Goal: Task Accomplishment & Management: Complete application form

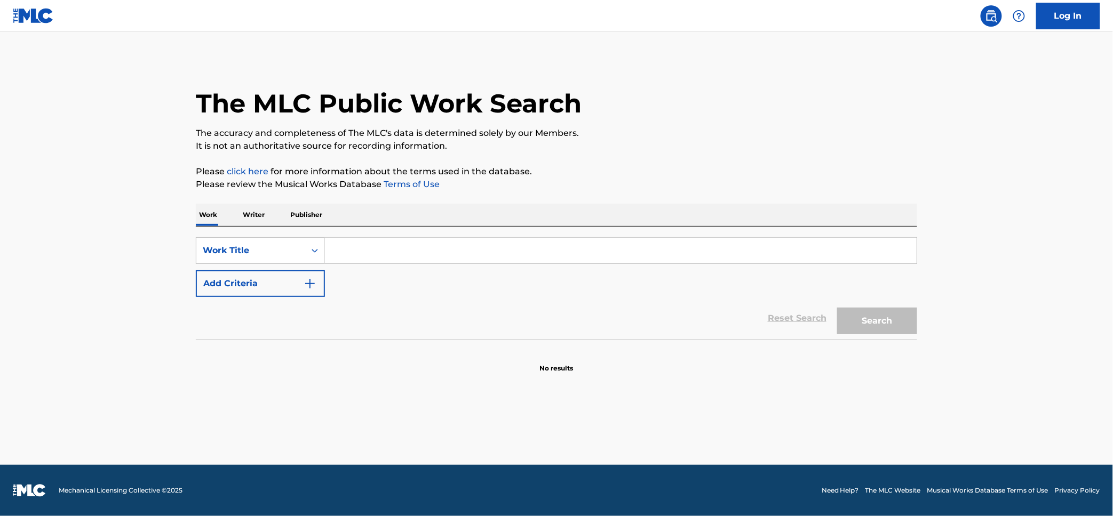
click at [376, 253] on input "Search Form" at bounding box center [621, 251] width 592 height 26
click at [284, 246] on div "Work Title" at bounding box center [251, 250] width 96 height 13
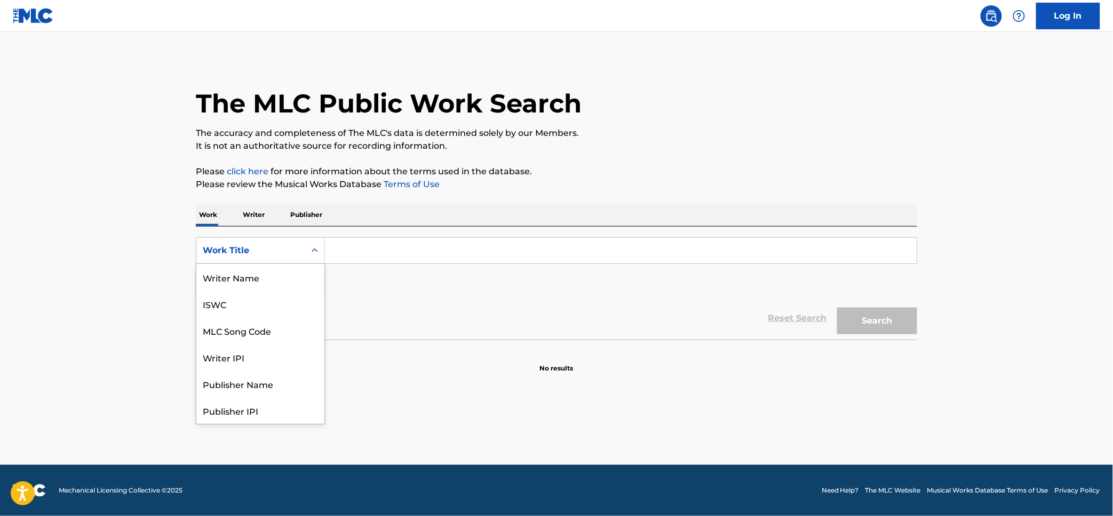
scroll to position [53, 0]
click at [271, 277] on div "MLC Song Code" at bounding box center [260, 277] width 128 height 27
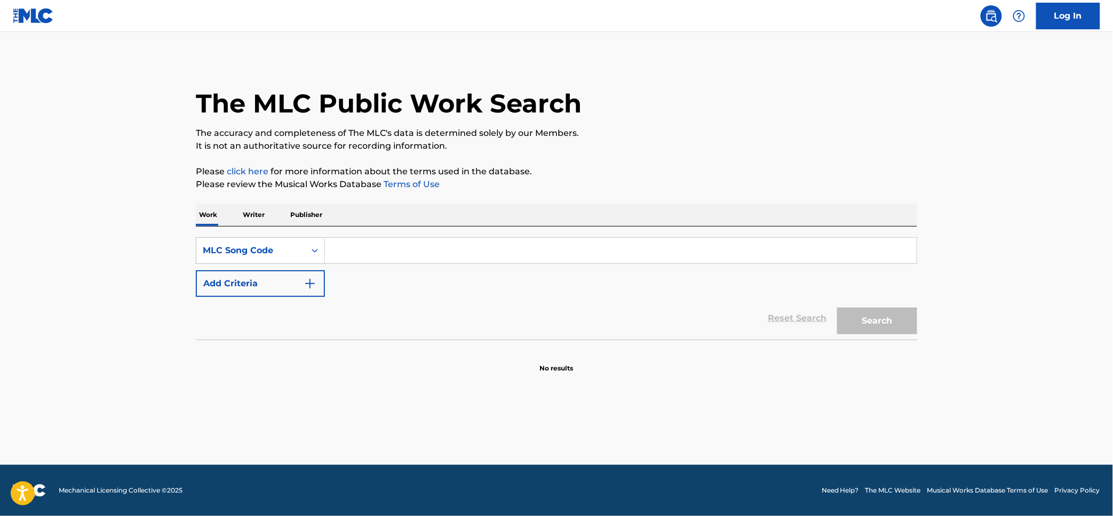
click at [395, 254] on input "Search Form" at bounding box center [621, 251] width 592 height 26
paste input "TC8CE0"
type input "TC8CE0"
click at [892, 327] on button "Search" at bounding box center [877, 321] width 80 height 27
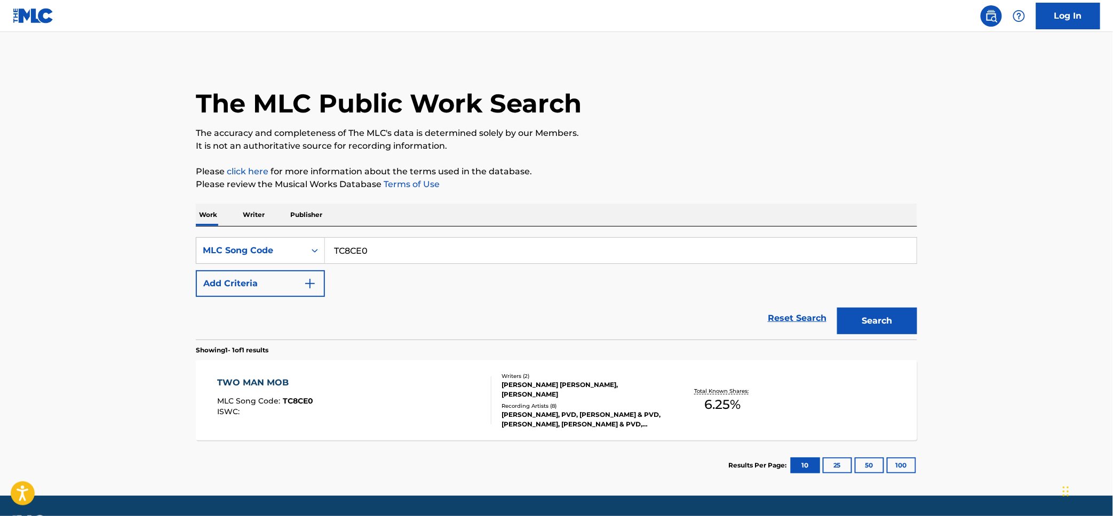
click at [1084, 15] on link "Log In" at bounding box center [1068, 16] width 64 height 27
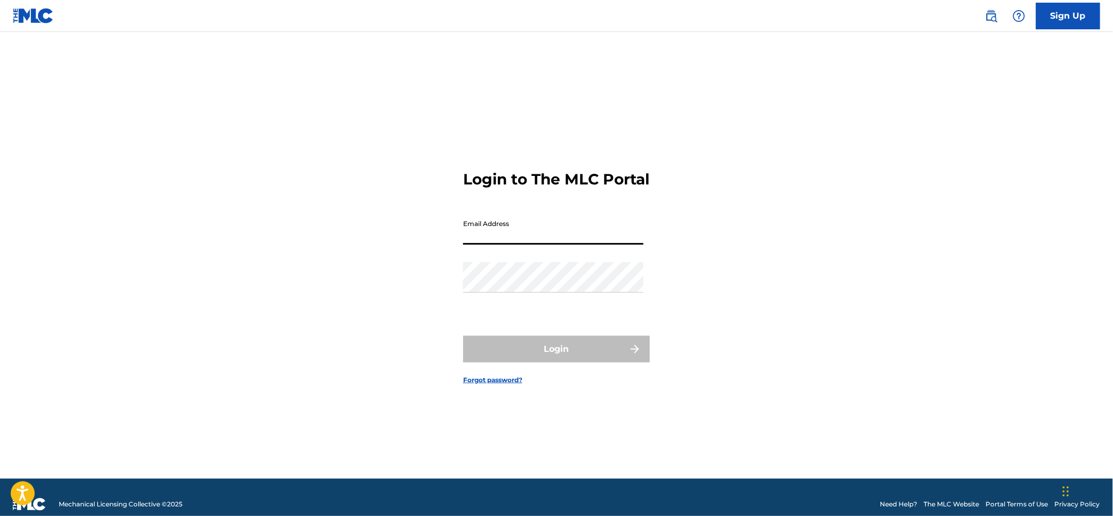
click at [576, 245] on input "Email Address" at bounding box center [553, 229] width 180 height 30
type input "[PERSON_NAME][EMAIL_ADDRESS][PERSON_NAME][DOMAIN_NAME]"
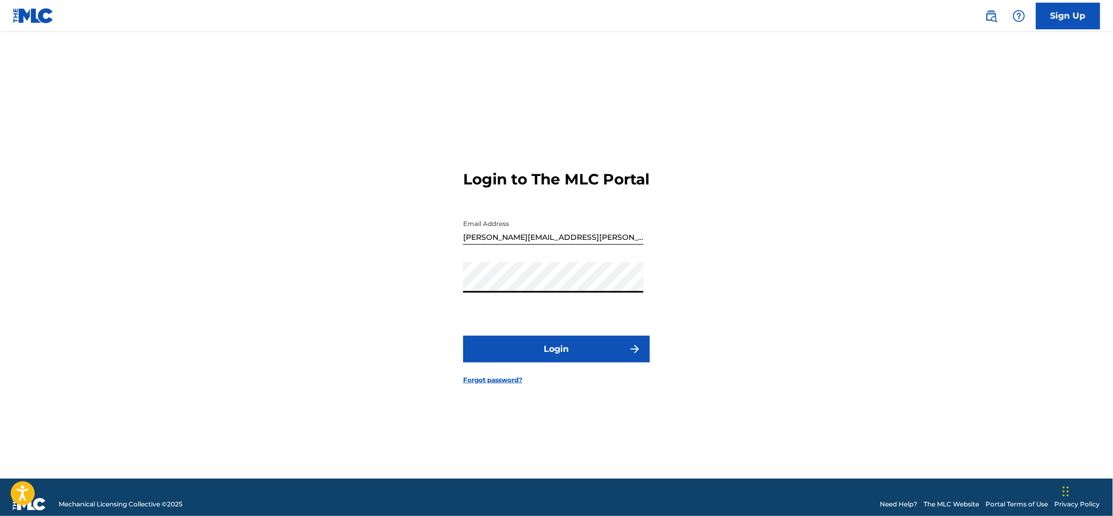
click at [598, 361] on button "Login" at bounding box center [556, 349] width 187 height 27
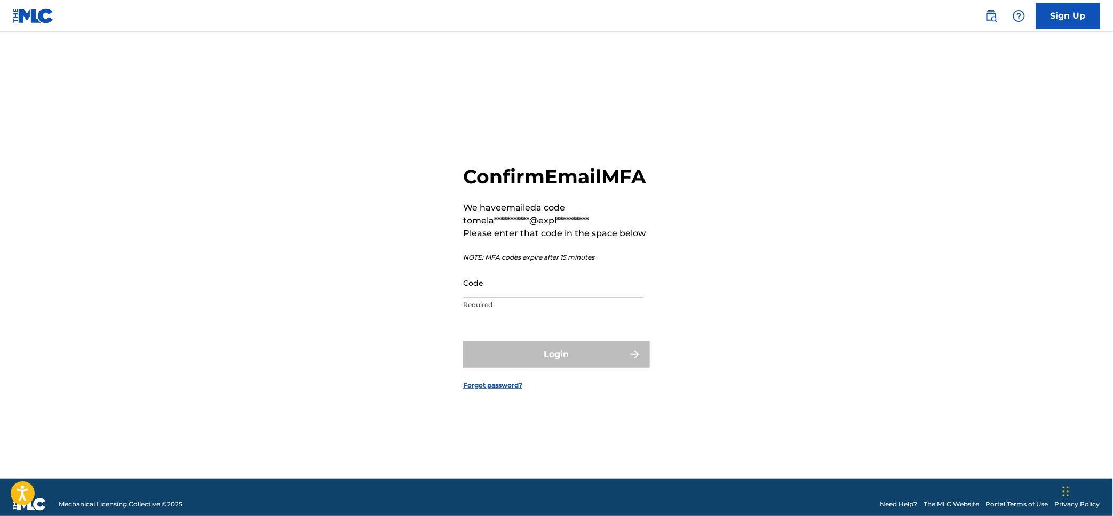
click at [564, 298] on input "Code" at bounding box center [553, 283] width 180 height 30
paste input "175677"
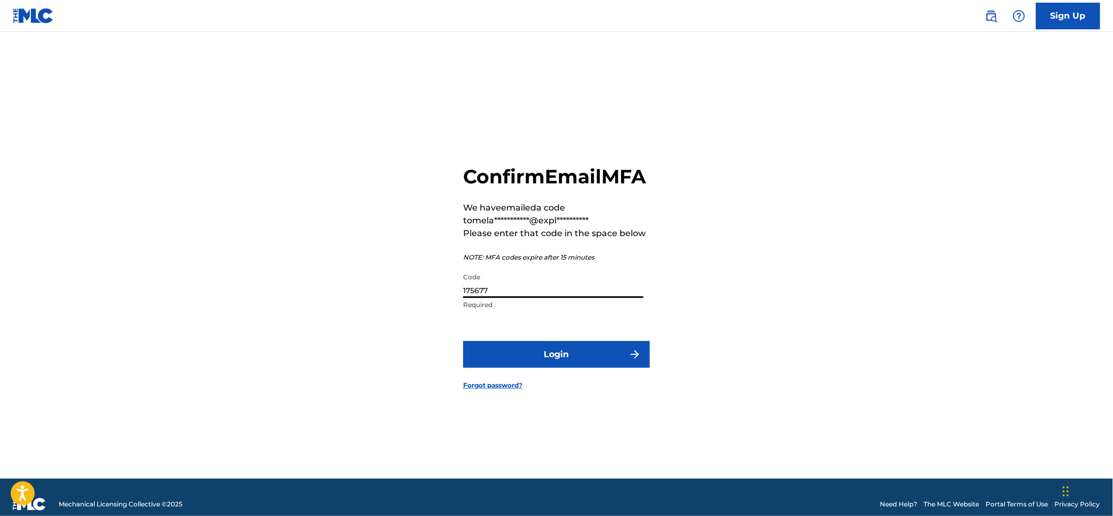
type input "175677"
click at [575, 360] on button "Login" at bounding box center [556, 354] width 187 height 27
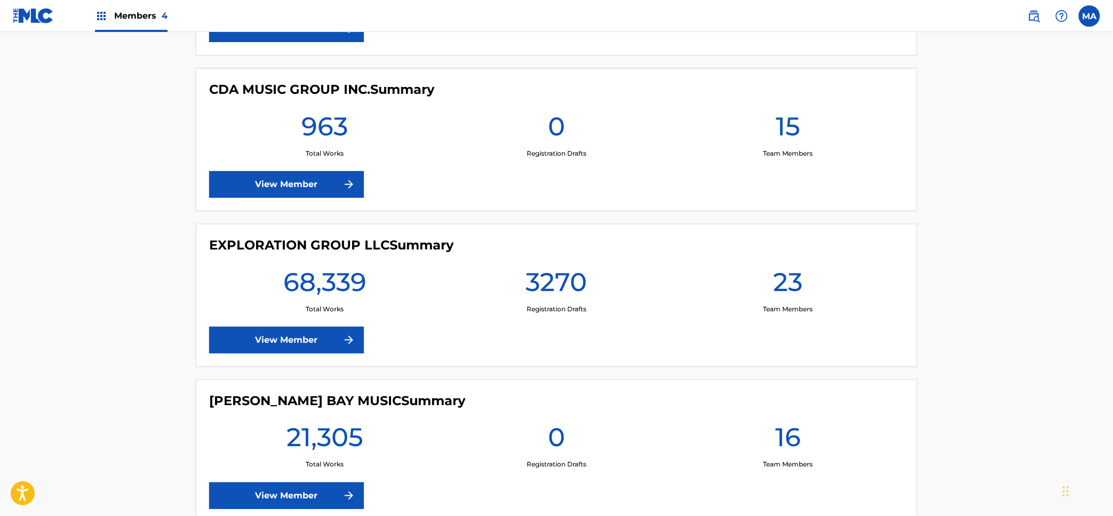
scroll to position [498, 0]
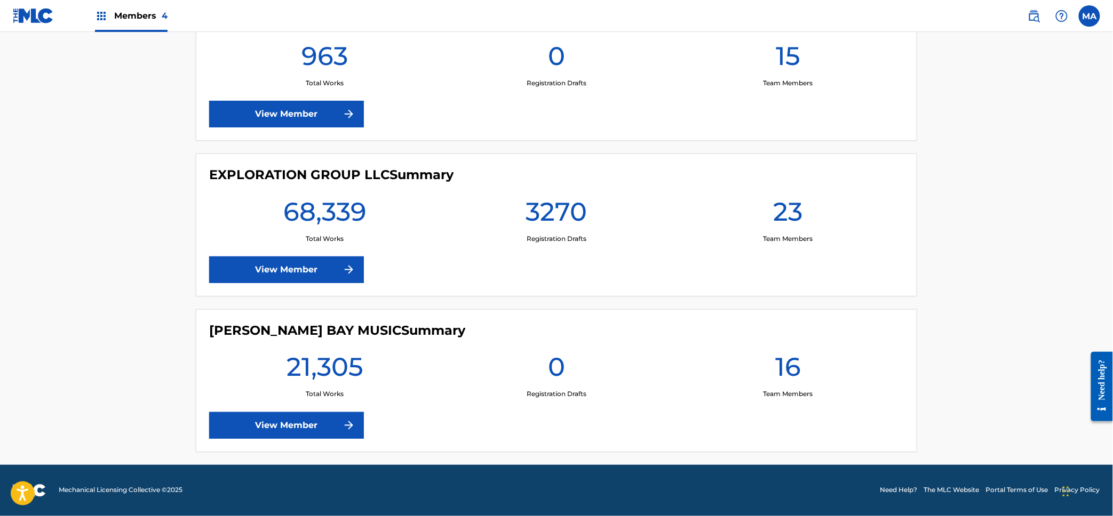
click at [307, 429] on link "View Member" at bounding box center [286, 425] width 155 height 27
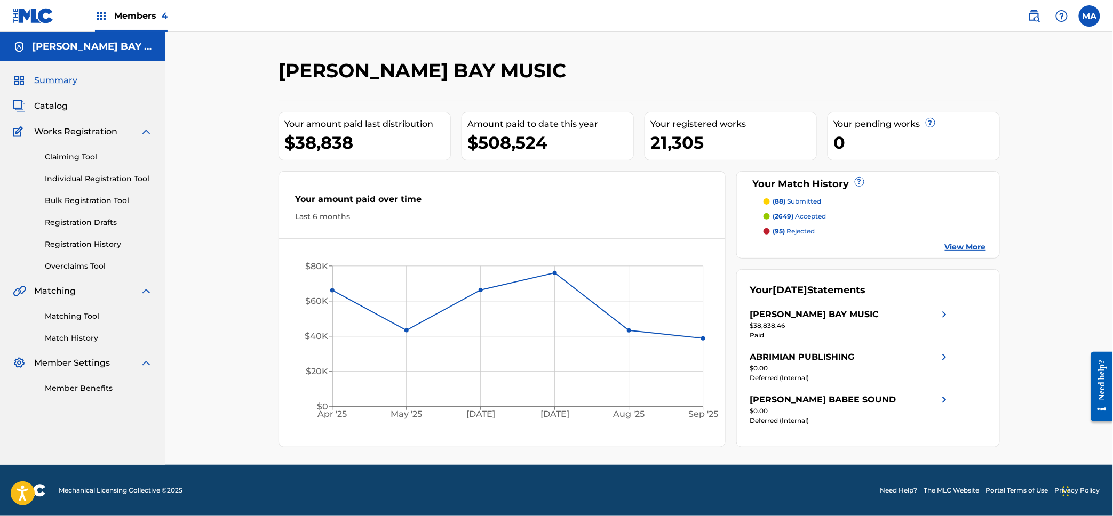
click at [56, 179] on link "Individual Registration Tool" at bounding box center [99, 178] width 108 height 11
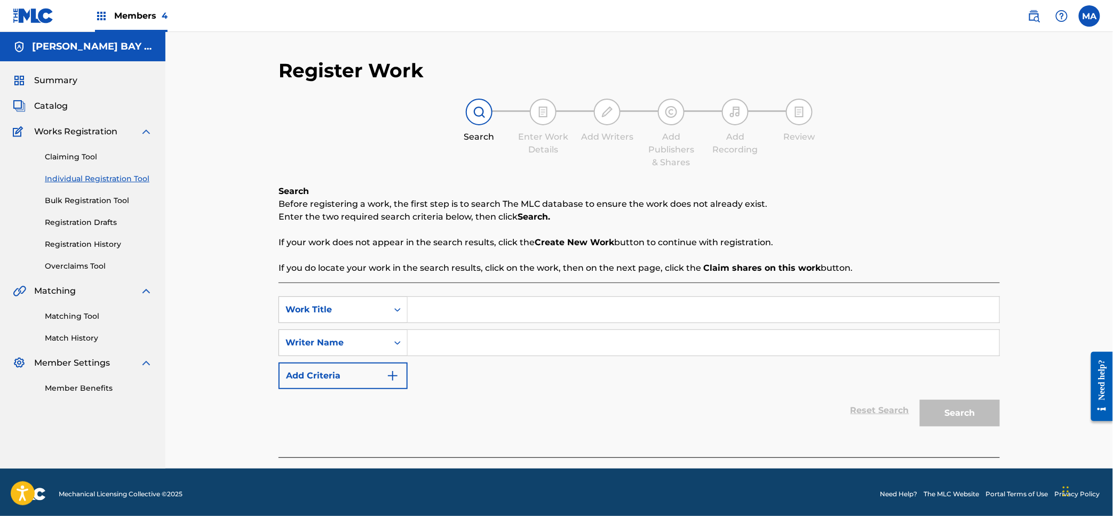
click at [485, 318] on input "Search Form" at bounding box center [704, 310] width 592 height 26
paste input "175677"
type input "175677"
click at [425, 308] on input "175677" at bounding box center [704, 310] width 592 height 26
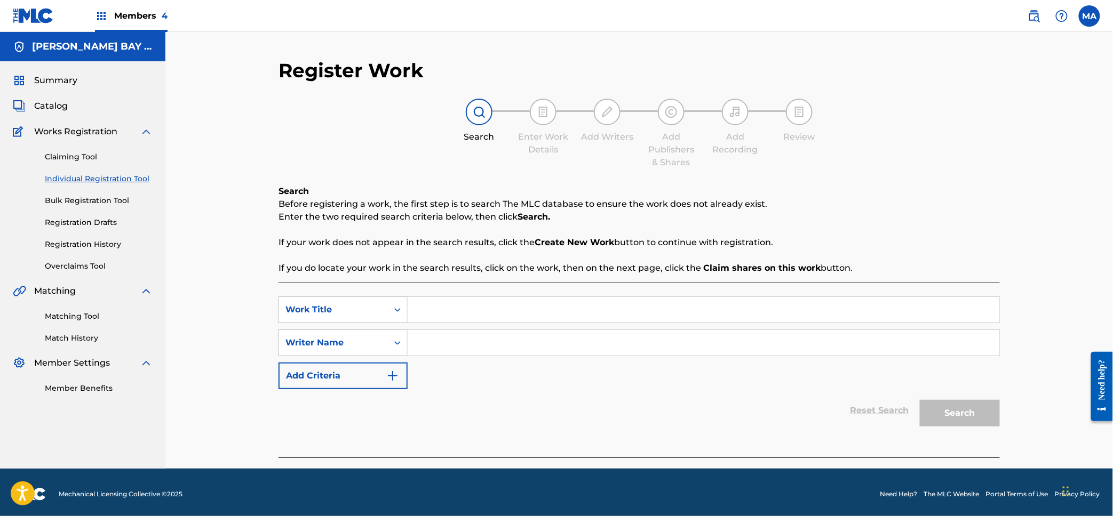
click at [985, 316] on input "Search Form" at bounding box center [704, 310] width 592 height 26
paste input "Two Man Mob"
type input "Two Man Mob"
click at [1059, 342] on div "Register Work Search Enter Work Details Add Writers Add Publishers & Shares Add…" at bounding box center [638, 250] width 947 height 437
click at [607, 334] on input "Search Form" at bounding box center [704, 343] width 592 height 26
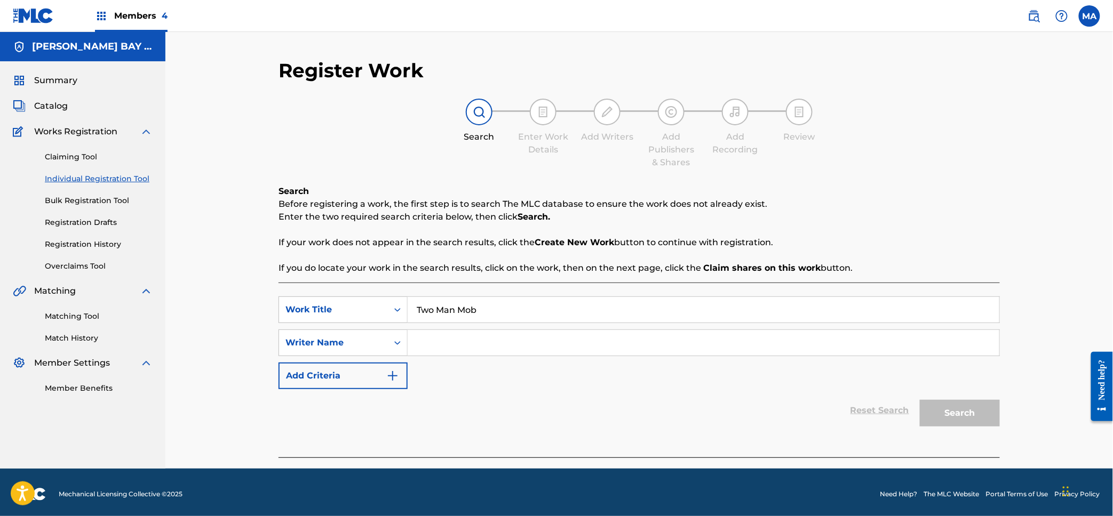
paste input "[PERSON_NAME]"
type input "[PERSON_NAME]"
click at [973, 411] on button "Search" at bounding box center [960, 413] width 80 height 27
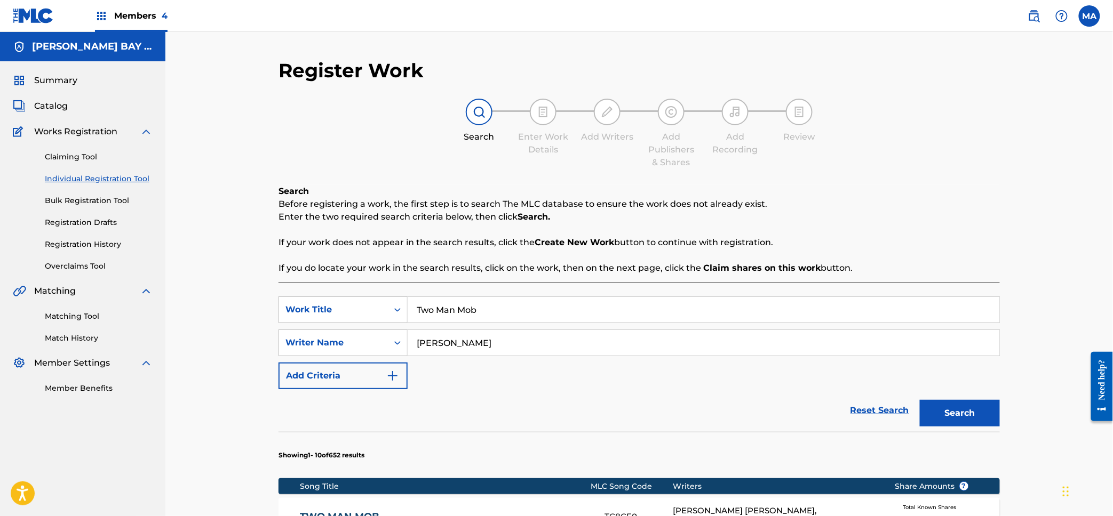
scroll to position [284, 0]
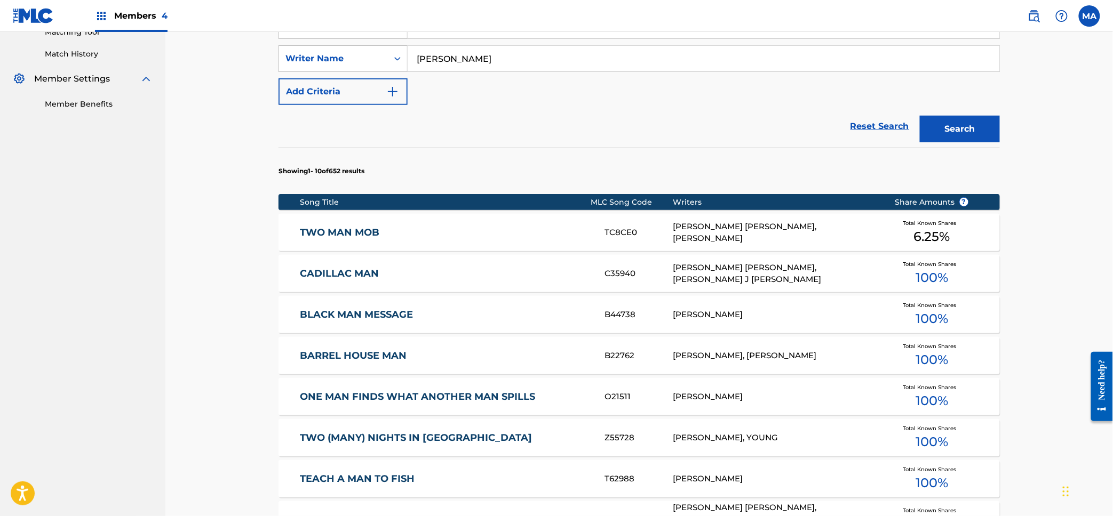
click at [348, 233] on link "TWO MAN MOB" at bounding box center [445, 233] width 290 height 12
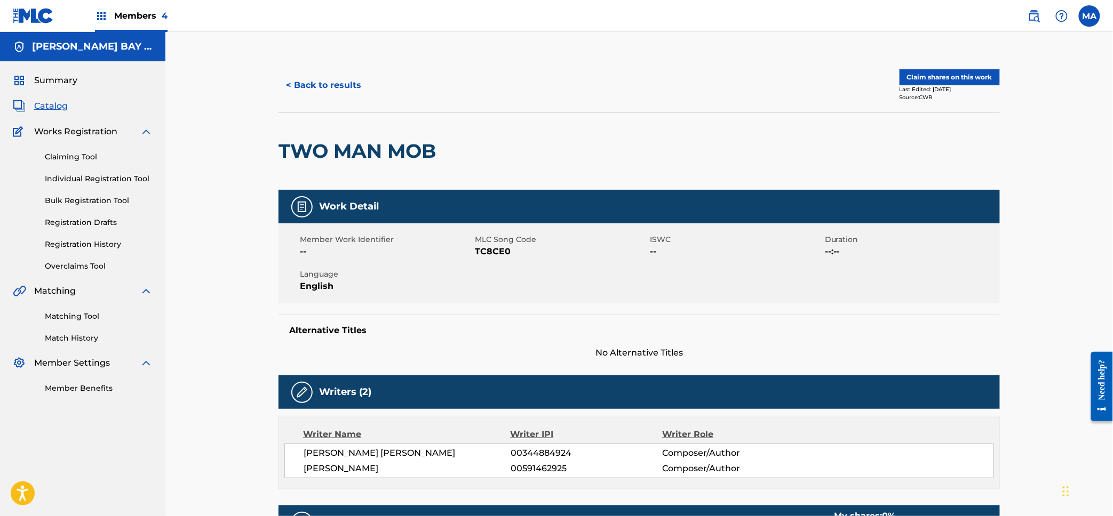
click at [969, 78] on button "Claim shares on this work" at bounding box center [949, 77] width 100 height 16
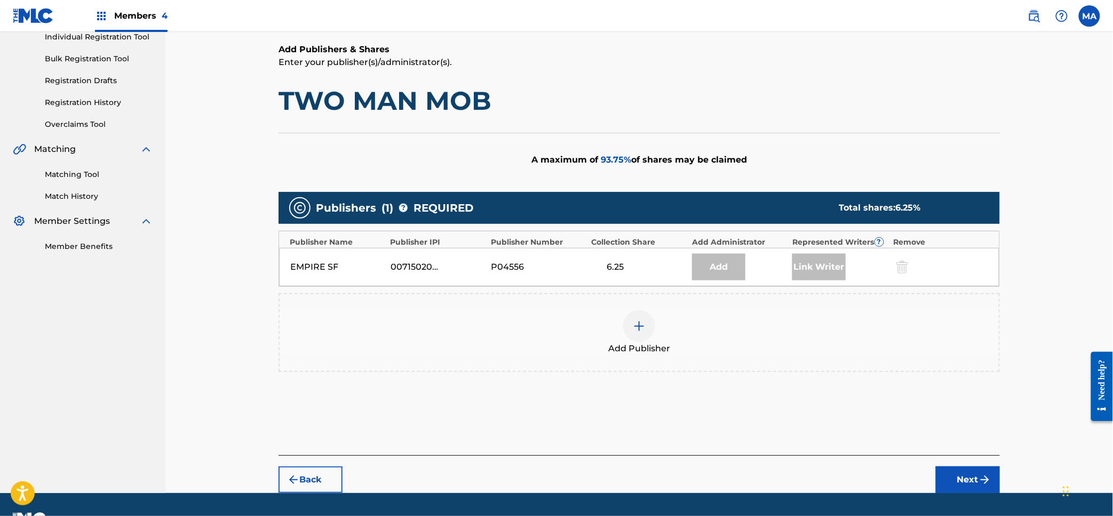
scroll to position [171, 0]
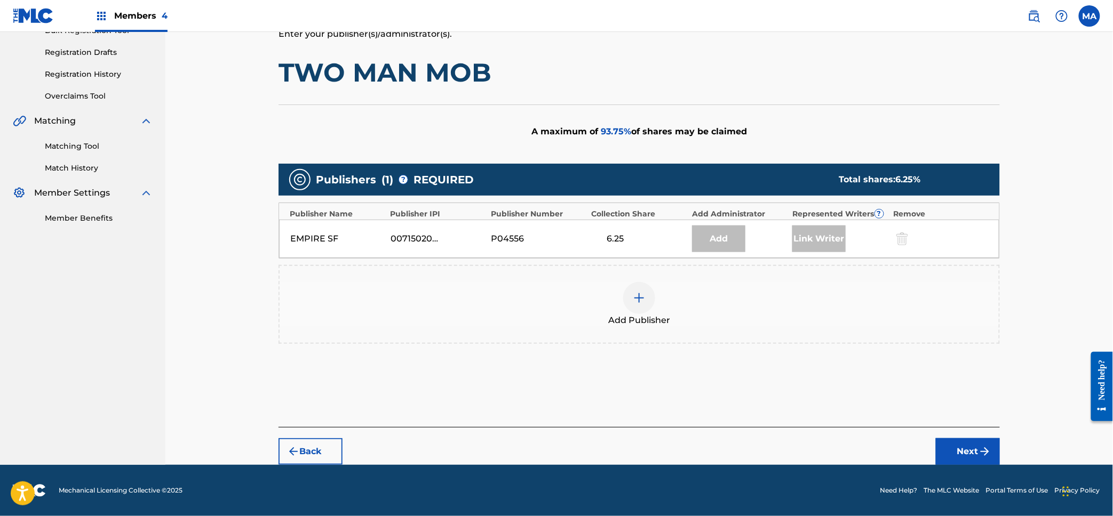
click at [642, 294] on img at bounding box center [639, 298] width 13 height 13
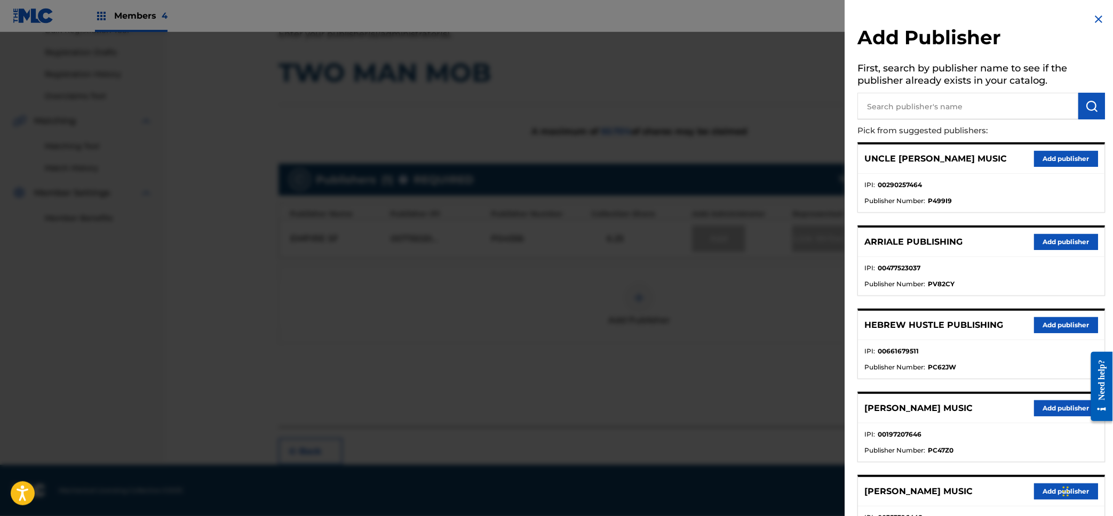
click at [965, 100] on input "text" at bounding box center [968, 106] width 221 height 27
click at [1089, 109] on img "submit" at bounding box center [1092, 106] width 13 height 13
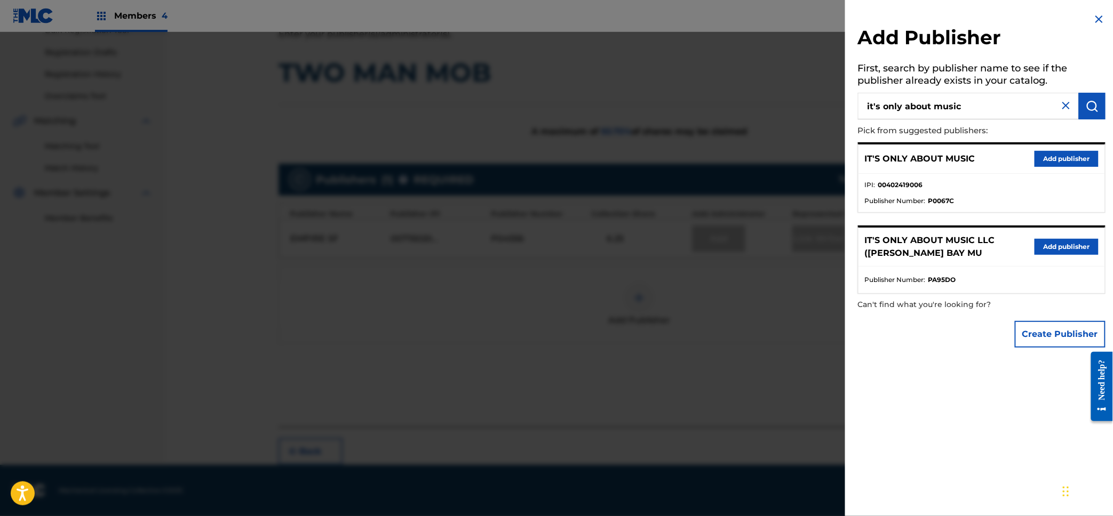
click at [935, 105] on input "it's only about music" at bounding box center [968, 106] width 221 height 27
click at [1094, 108] on img "submit" at bounding box center [1092, 106] width 13 height 13
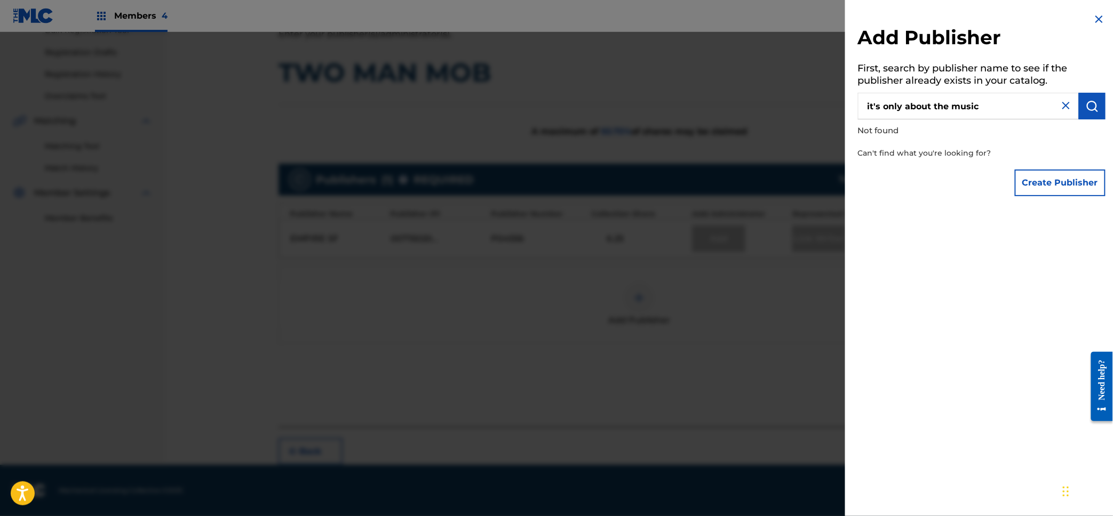
click at [935, 101] on input "it's only about the music" at bounding box center [968, 106] width 221 height 27
type input "it's only about music"
click at [1094, 107] on img "submit" at bounding box center [1092, 106] width 13 height 13
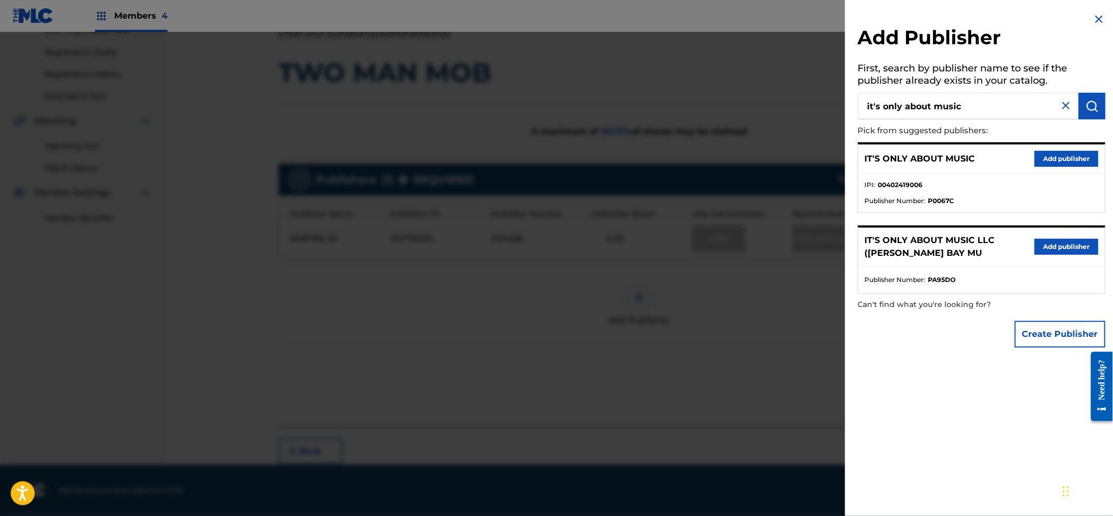
click at [1057, 159] on button "Add publisher" at bounding box center [1066, 159] width 64 height 16
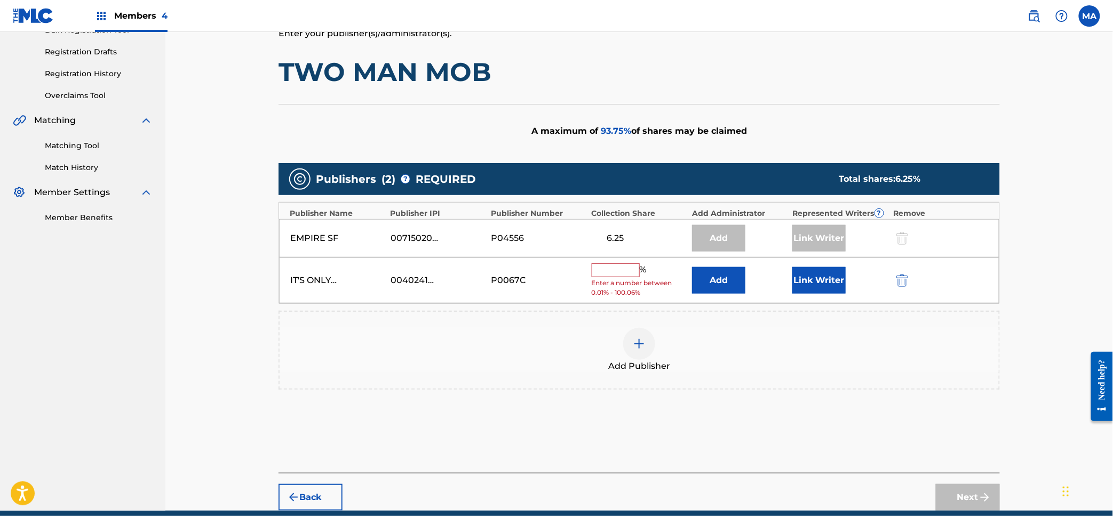
click at [906, 280] on img "submit" at bounding box center [902, 280] width 12 height 13
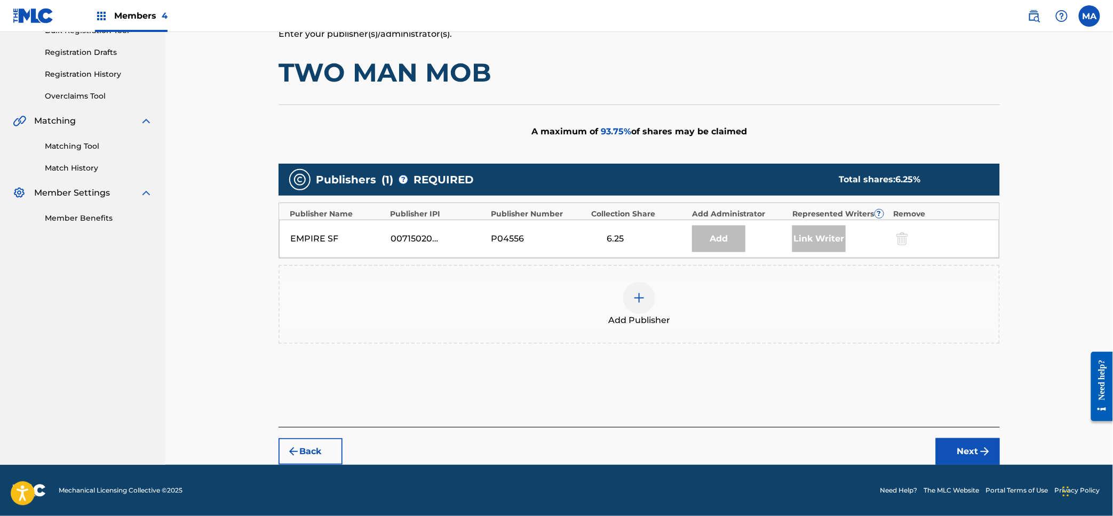
click at [640, 299] on img at bounding box center [639, 298] width 13 height 13
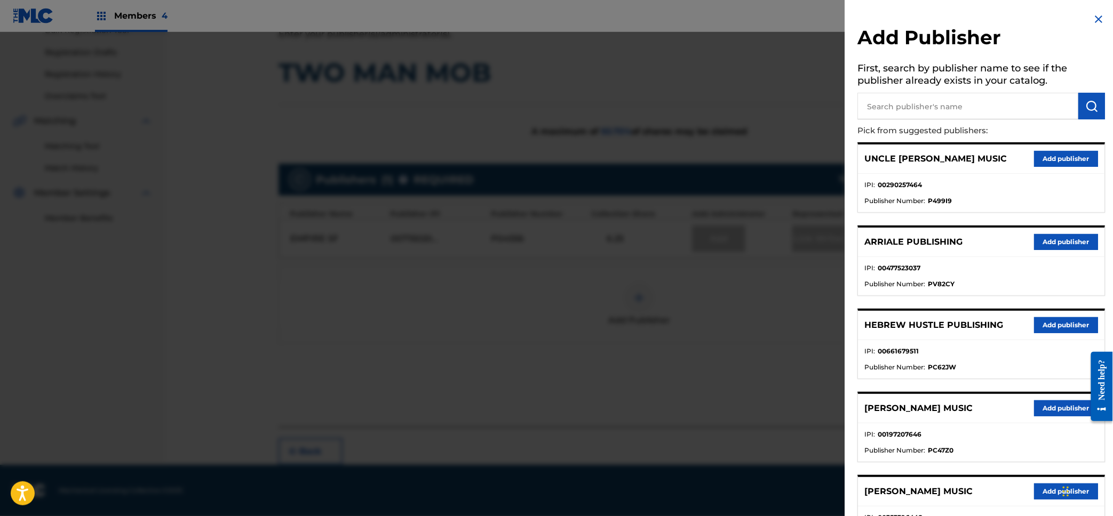
click at [905, 105] on input "text" at bounding box center [968, 106] width 221 height 27
click at [969, 99] on input "text" at bounding box center [968, 106] width 221 height 27
paste input "A Little Science Music"
type input "A Little Science Music"
click at [1089, 103] on img "submit" at bounding box center [1092, 106] width 13 height 13
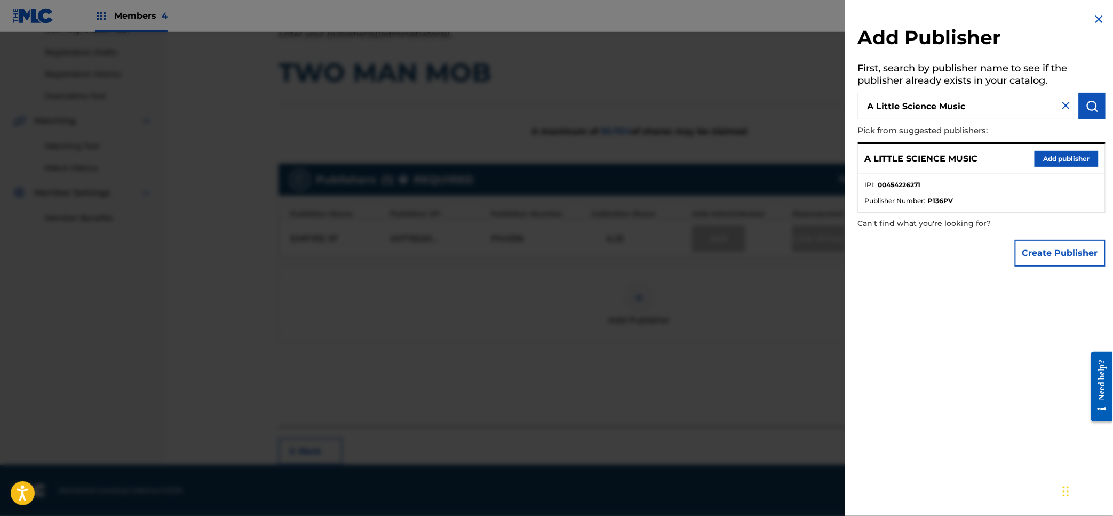
click at [1057, 158] on button "Add publisher" at bounding box center [1066, 159] width 64 height 16
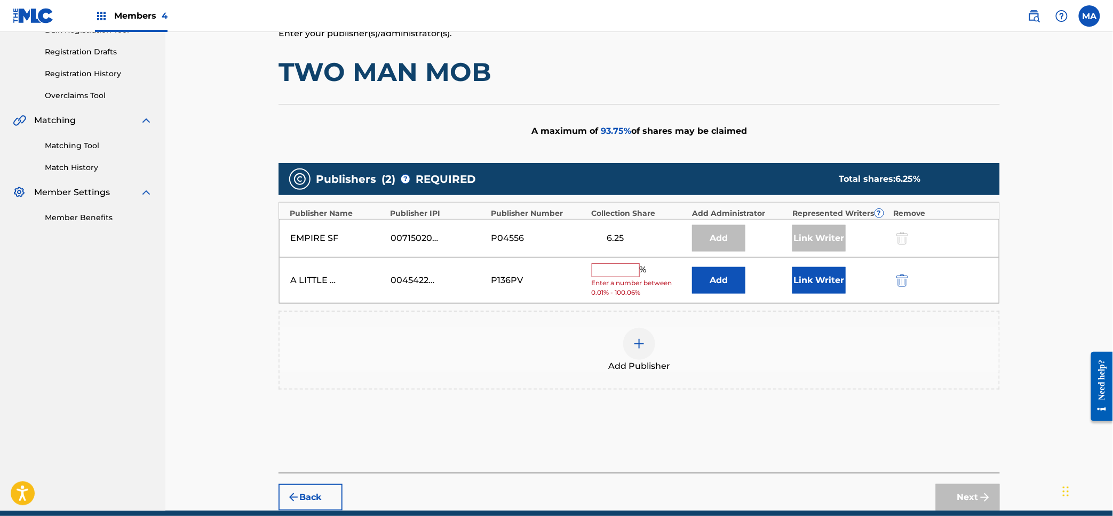
drag, startPoint x: 1032, startPoint y: 307, endPoint x: 1025, endPoint y: 306, distance: 6.5
click at [1032, 307] on div "Claiming Tool Search Add Publishers & Shares Review Submit Add Publishers & Sha…" at bounding box center [638, 186] width 947 height 650
drag, startPoint x: 605, startPoint y: 270, endPoint x: 621, endPoint y: 278, distance: 18.6
click at [605, 270] on input "text" at bounding box center [616, 271] width 48 height 14
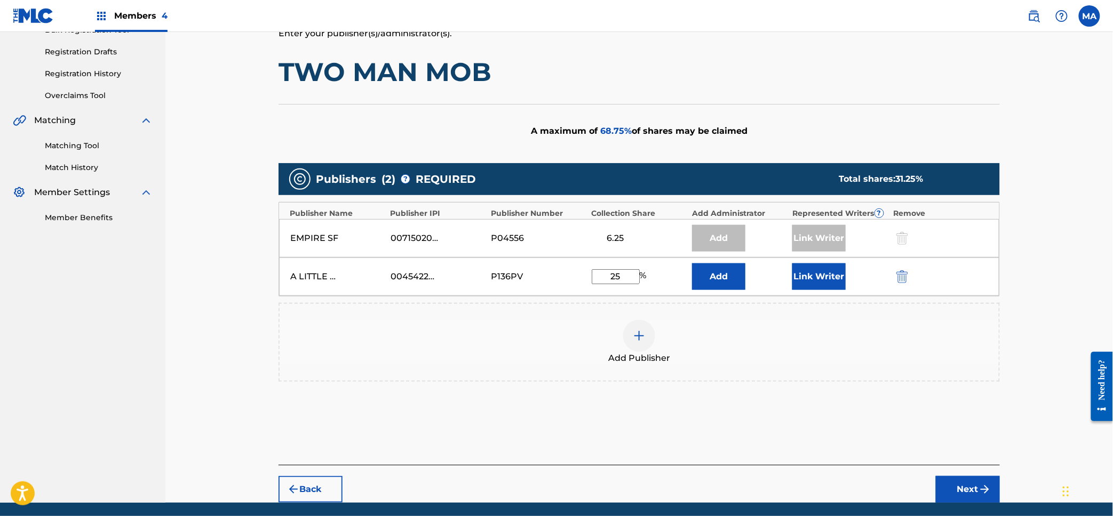
type input "25"
click at [725, 278] on button "Add" at bounding box center [718, 277] width 53 height 27
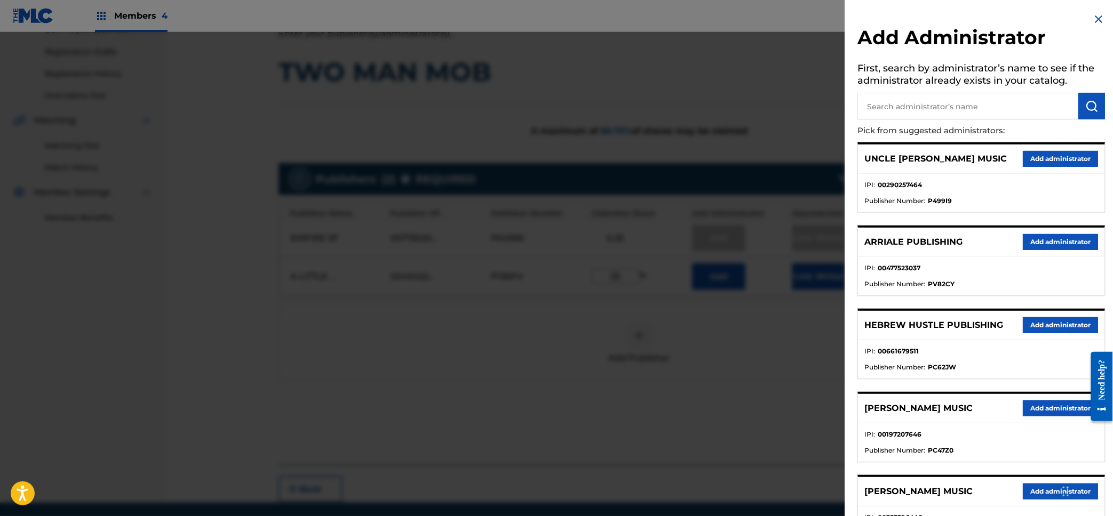
click at [908, 99] on input "text" at bounding box center [968, 106] width 221 height 27
type input "it's only about music"
click at [1088, 103] on img "submit" at bounding box center [1092, 106] width 13 height 13
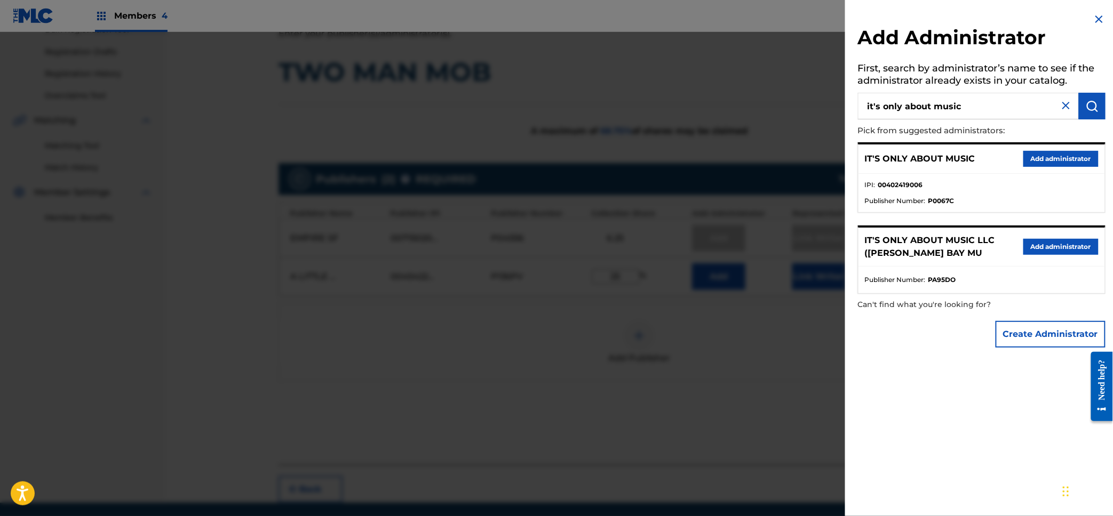
click at [1047, 155] on button "Add administrator" at bounding box center [1060, 159] width 75 height 16
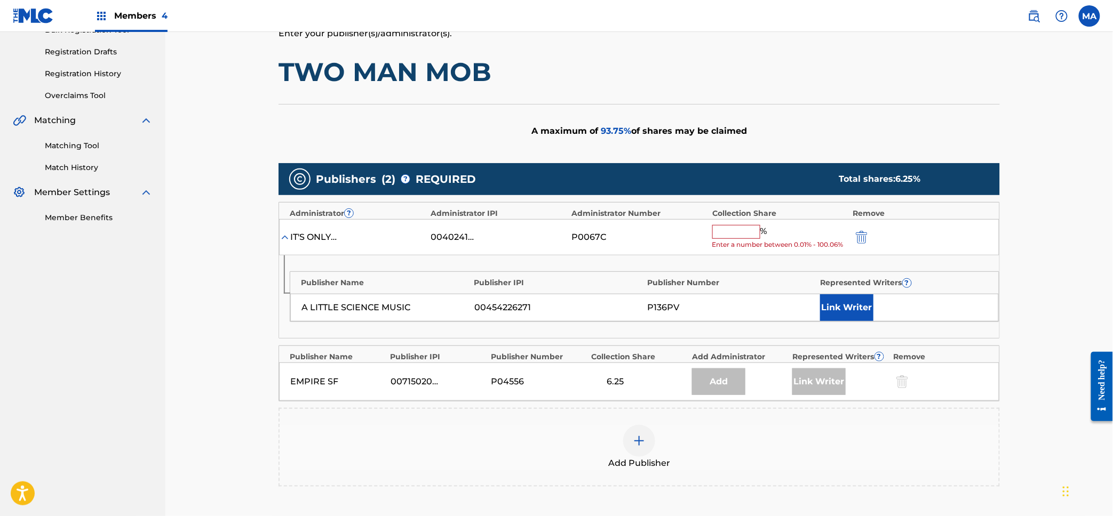
click at [726, 234] on input "text" at bounding box center [736, 232] width 48 height 14
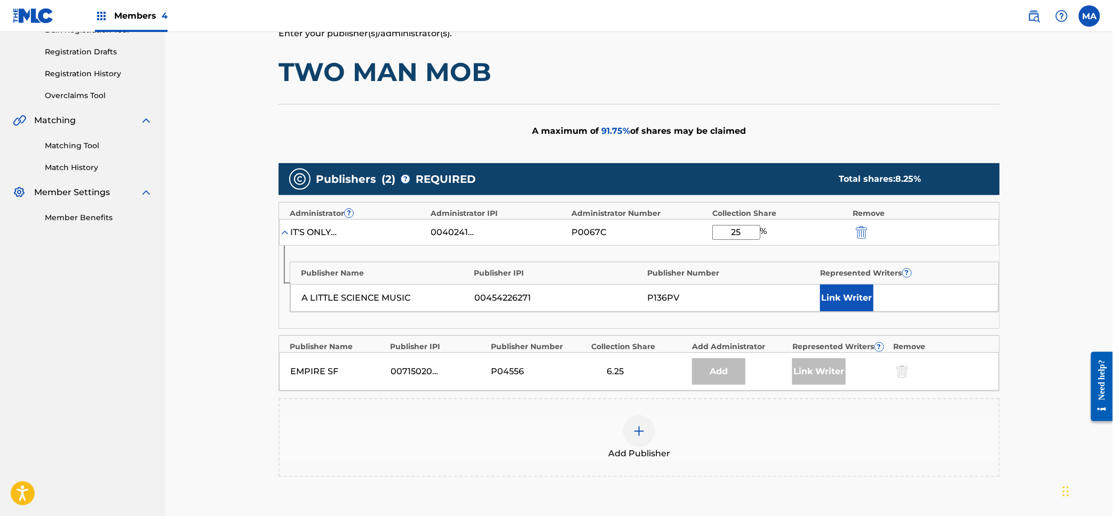
type input "25"
click at [848, 299] on button "Link Writer" at bounding box center [846, 298] width 53 height 27
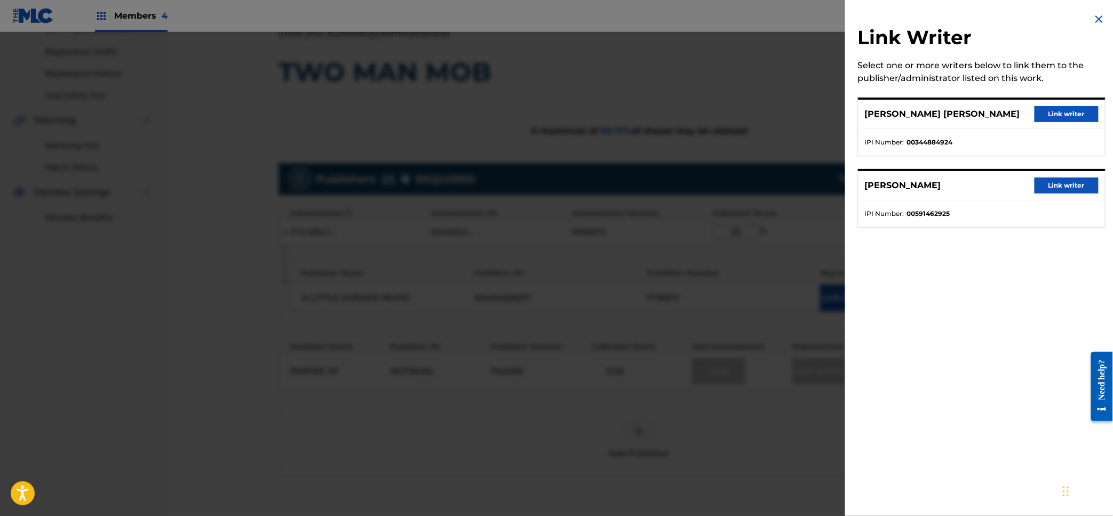
click at [1063, 111] on button "Link writer" at bounding box center [1066, 114] width 64 height 16
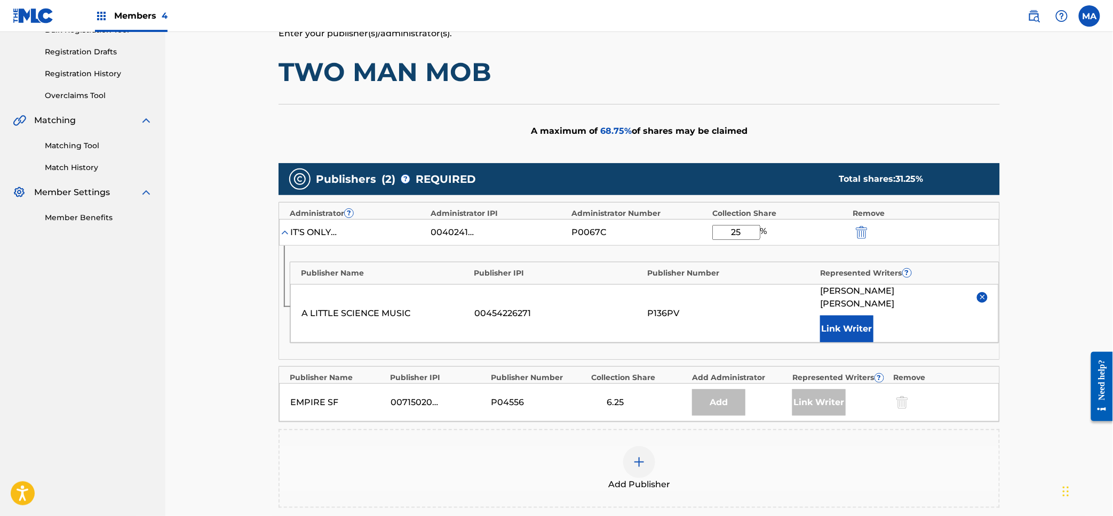
scroll to position [99, 0]
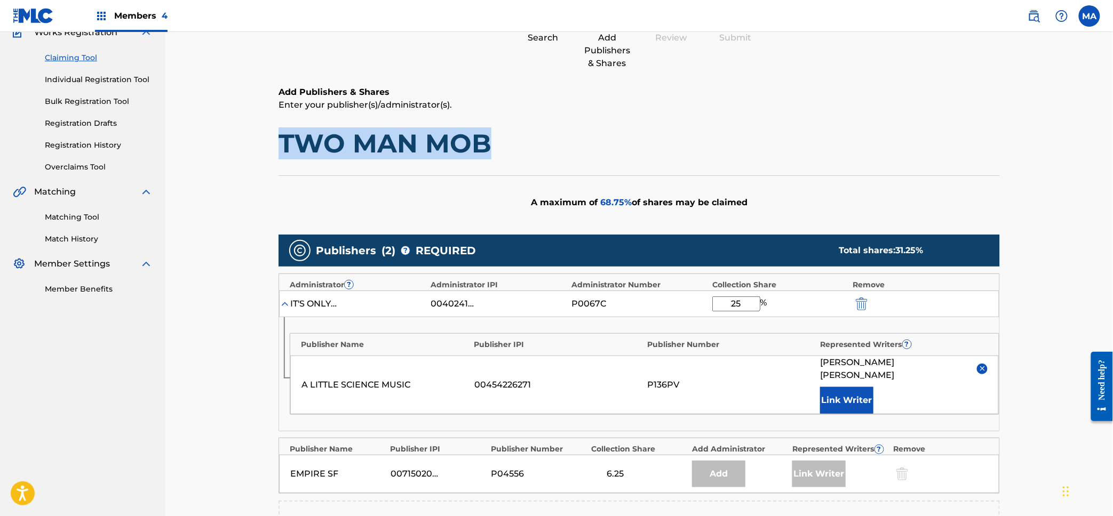
drag, startPoint x: 504, startPoint y: 144, endPoint x: 284, endPoint y: 148, distance: 220.3
click at [284, 148] on h1 "TWO MAN MOB" at bounding box center [638, 143] width 721 height 32
click at [1046, 338] on div "Claiming Tool Search Add Publishers & Shares Review Submit Add Publishers & Sha…" at bounding box center [638, 317] width 947 height 768
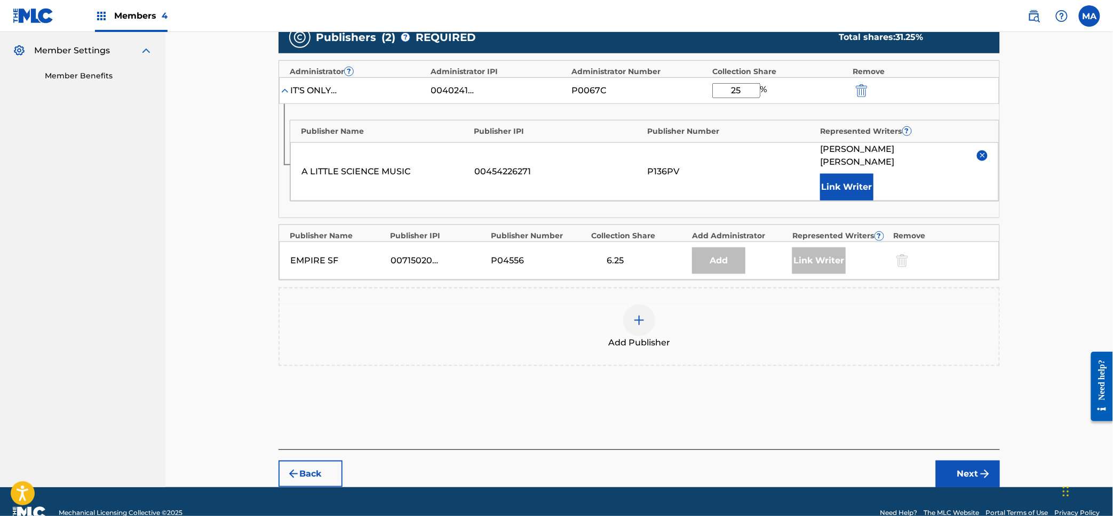
click at [982, 468] on img "submit" at bounding box center [984, 474] width 13 height 13
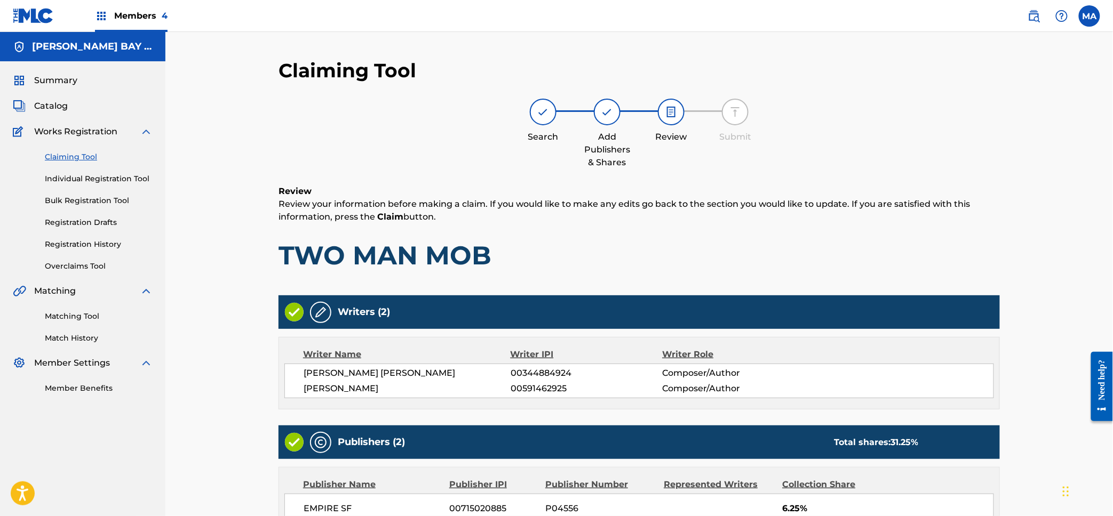
click at [458, 252] on h1 "TWO MAN MOB" at bounding box center [638, 256] width 721 height 32
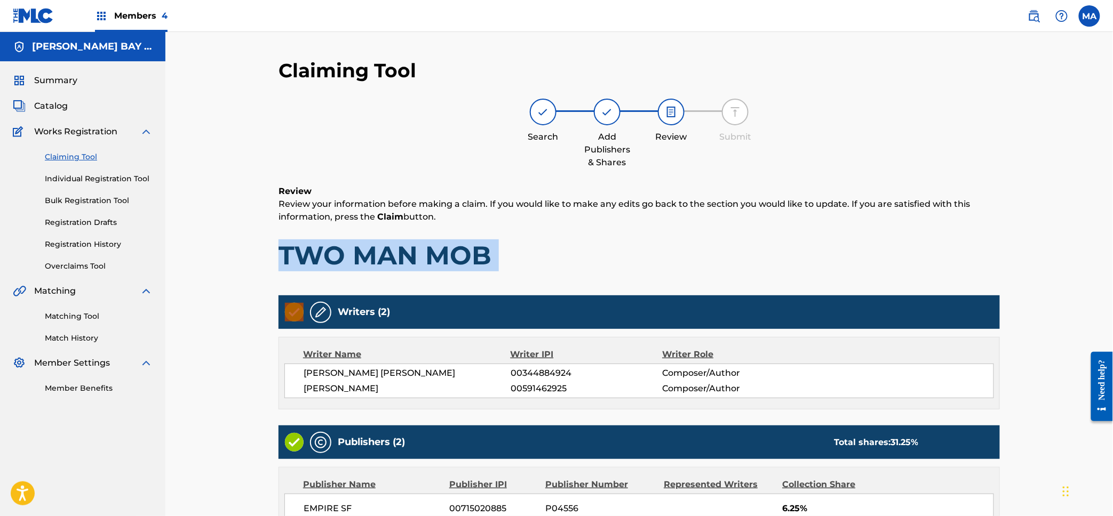
click at [458, 252] on h1 "TWO MAN MOB" at bounding box center [638, 256] width 721 height 32
copy h1 "TWO MAN MOB"
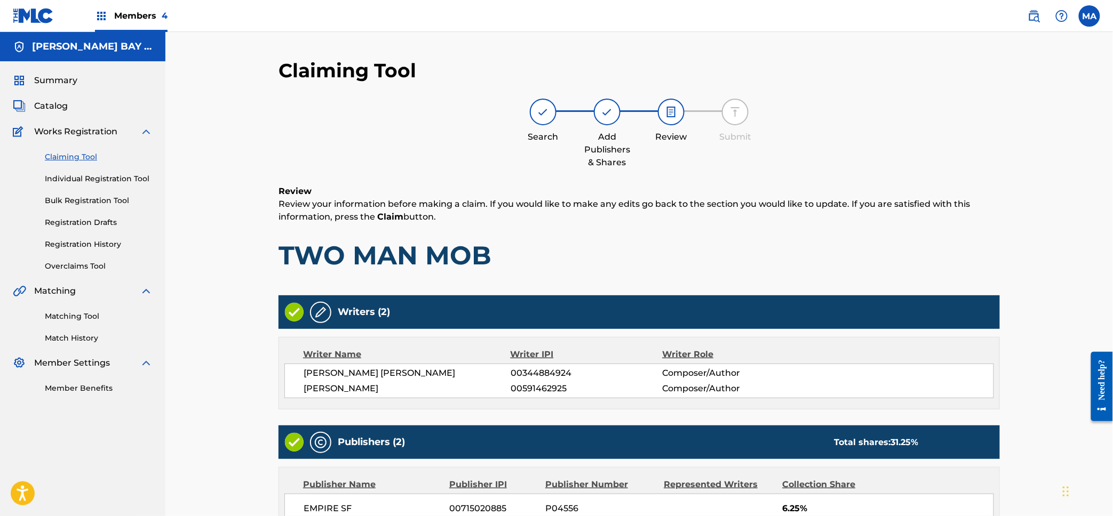
click at [1025, 302] on div "Claiming Tool Search Add Publishers & Shares Review Submit Review Review your i…" at bounding box center [638, 377] width 947 height 691
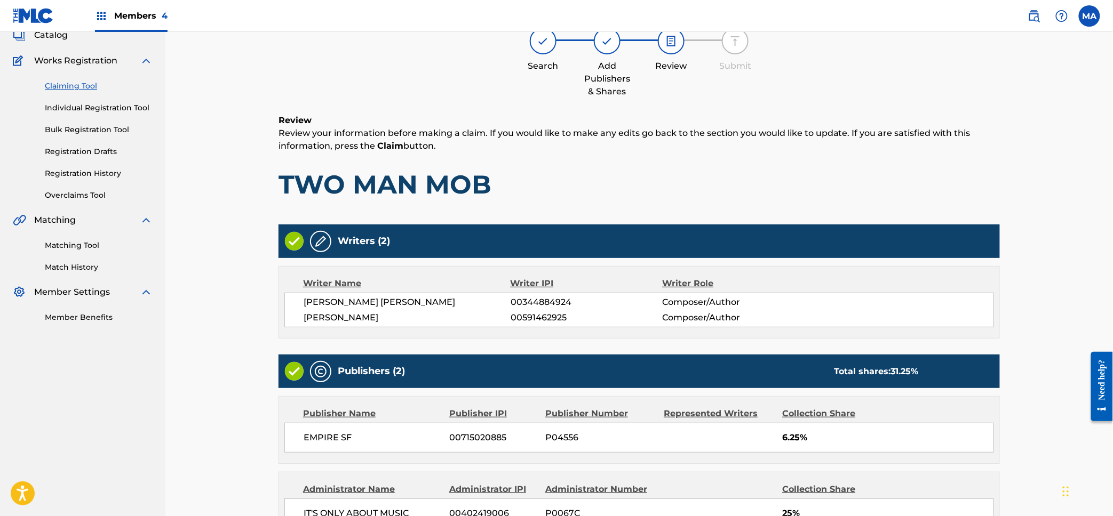
scroll to position [260, 0]
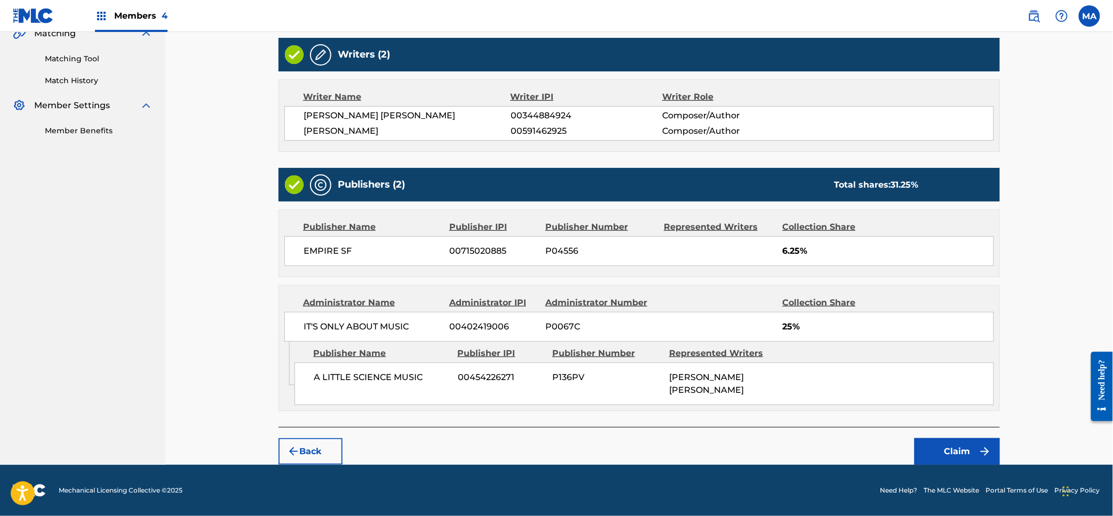
click at [984, 450] on img "submit" at bounding box center [984, 451] width 13 height 13
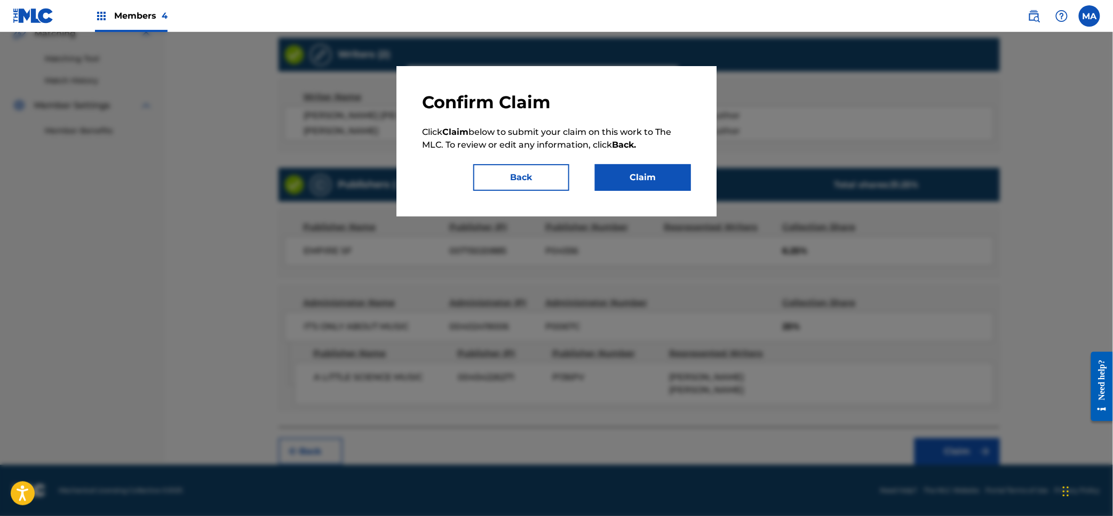
click at [634, 177] on button "Claim" at bounding box center [643, 177] width 96 height 27
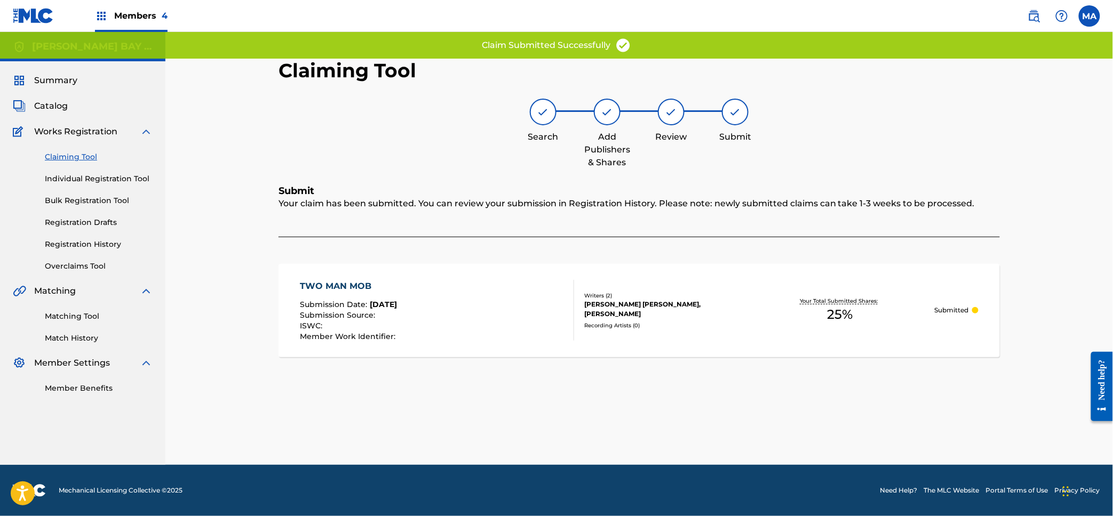
scroll to position [0, 0]
click at [446, 312] on div "TWO MAN MOB Submission Date : [DATE] Submission Source : ISWC : Member Work Ide…" at bounding box center [437, 310] width 274 height 61
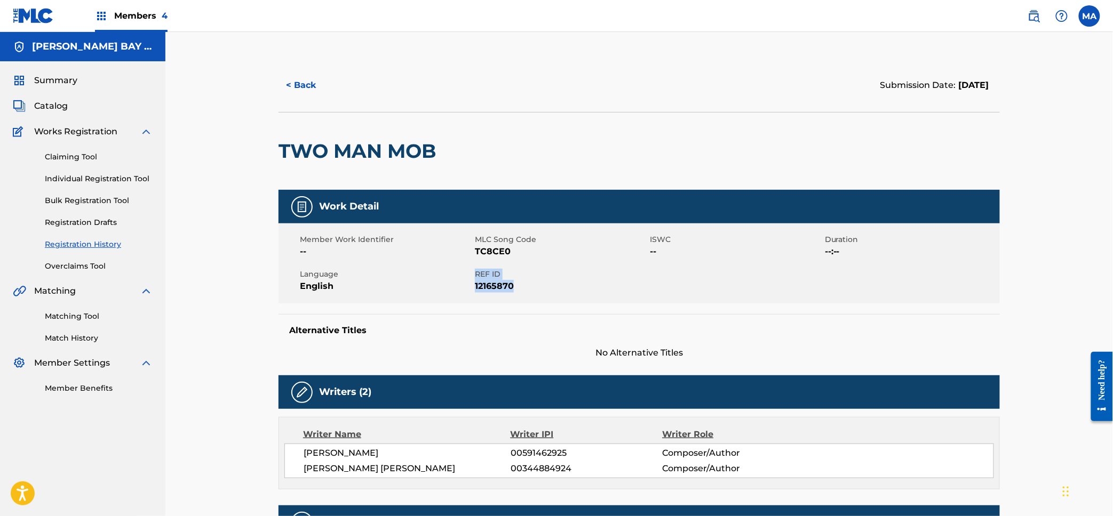
drag, startPoint x: 523, startPoint y: 289, endPoint x: 476, endPoint y: 278, distance: 48.1
click at [476, 278] on div "REF ID 12165870" at bounding box center [562, 281] width 175 height 24
copy div "REF ID 12165870"
click at [1028, 329] on div "< Back Submission Date: [DATE] TWO MAN MOB Work Detail Member Work Identifier -…" at bounding box center [638, 416] width 947 height 768
click at [92, 245] on link "Registration History" at bounding box center [99, 244] width 108 height 11
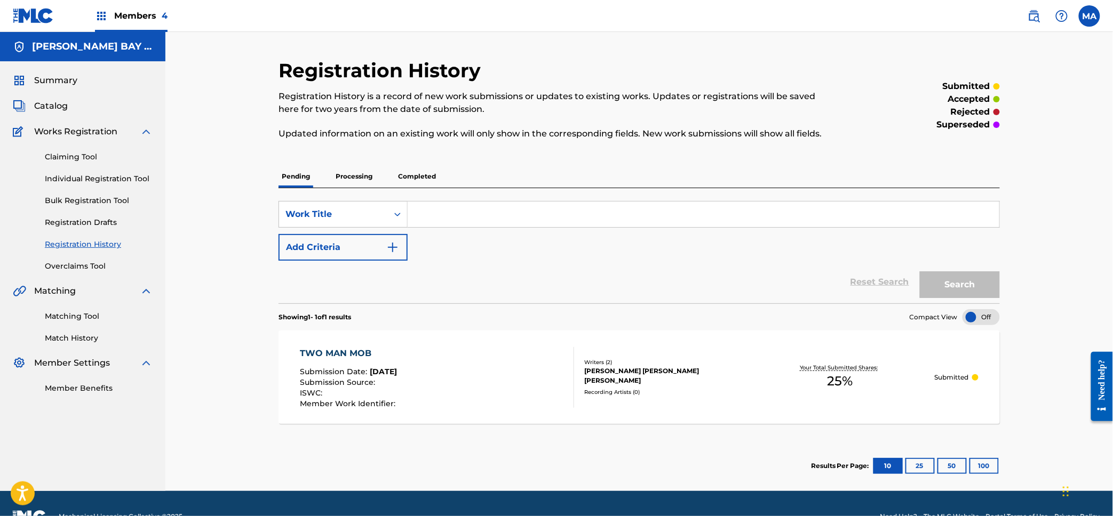
click at [1096, 18] on label at bounding box center [1089, 15] width 21 height 21
click at [1089, 16] on input "MA [PERSON_NAME] [PERSON_NAME][EMAIL_ADDRESS][PERSON_NAME][DOMAIN_NAME] Notific…" at bounding box center [1089, 16] width 0 height 0
click at [642, 57] on div "Registration History Registration History is a record of new work submissions o…" at bounding box center [638, 261] width 947 height 459
click at [1027, 341] on div "Registration History Registration History is a record of new work submissions o…" at bounding box center [638, 261] width 947 height 459
